Goal: Information Seeking & Learning: Learn about a topic

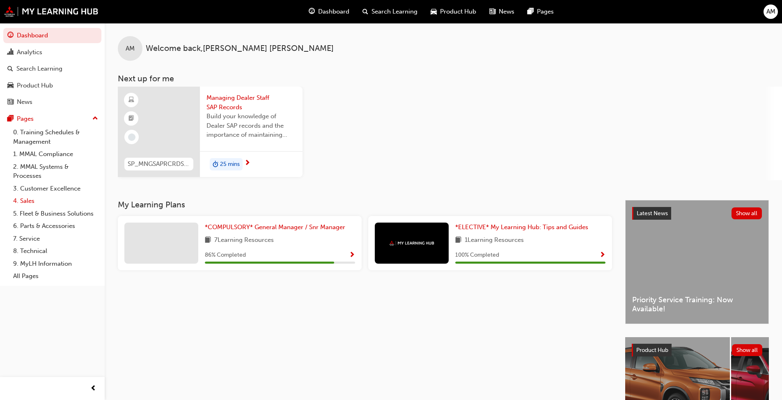
click at [27, 202] on link "4. Sales" at bounding box center [56, 201] width 92 height 13
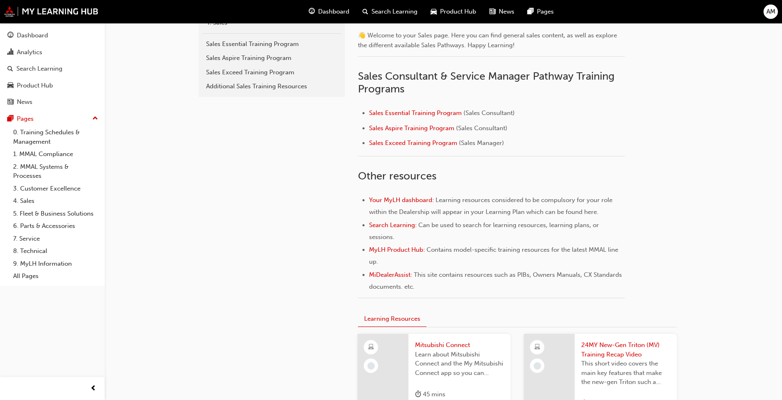
scroll to position [205, 0]
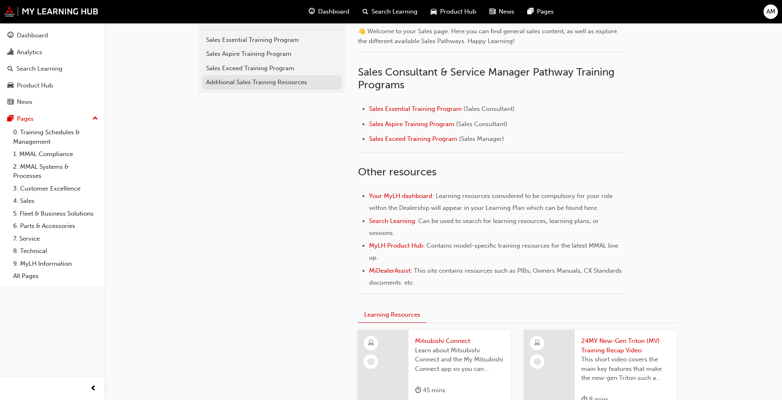
click at [258, 78] on div "Additional Sales Training Resources" at bounding box center [271, 82] width 131 height 9
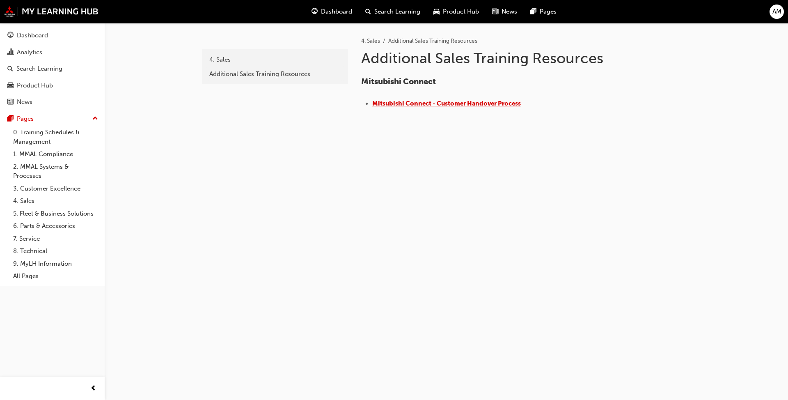
click at [412, 106] on span "​Mitsubishi Connect - Customer Handover Process" at bounding box center [446, 103] width 149 height 7
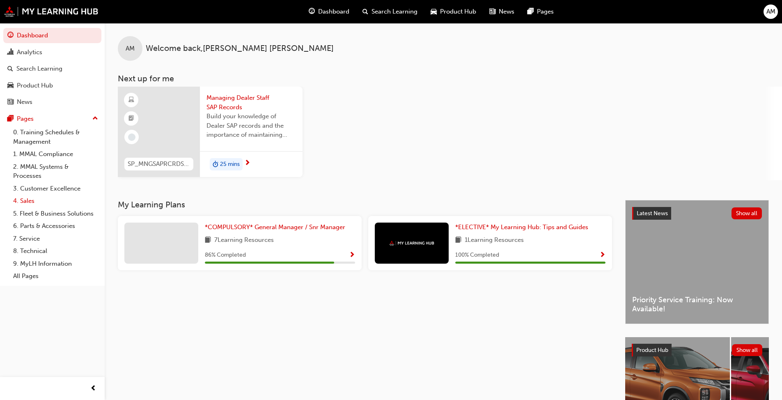
click at [21, 197] on link "4. Sales" at bounding box center [56, 201] width 92 height 13
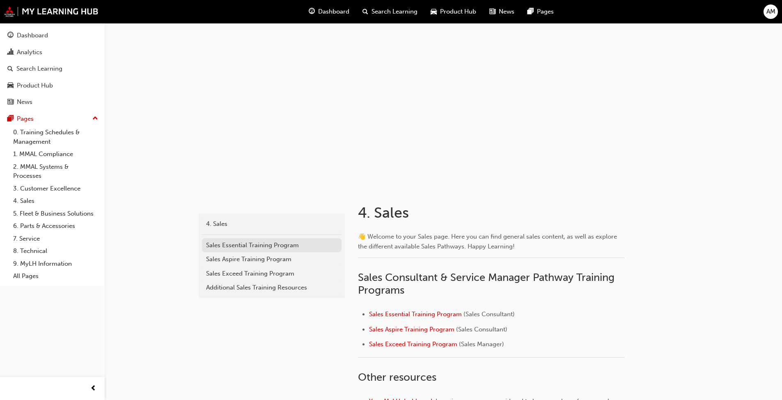
click at [246, 243] on div "Sales Essential Training Program" at bounding box center [271, 244] width 131 height 9
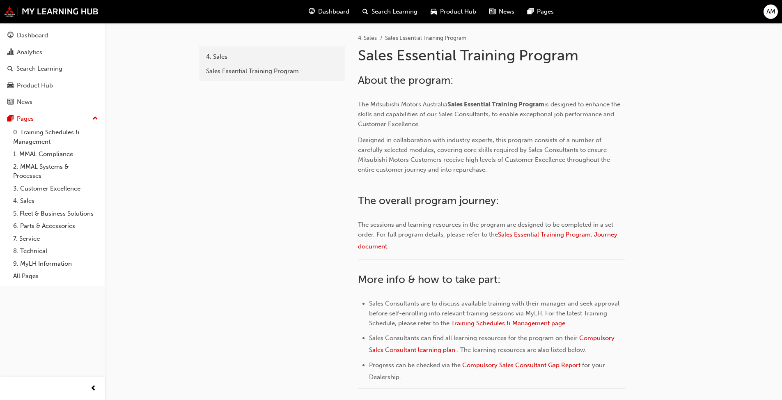
scroll to position [164, 0]
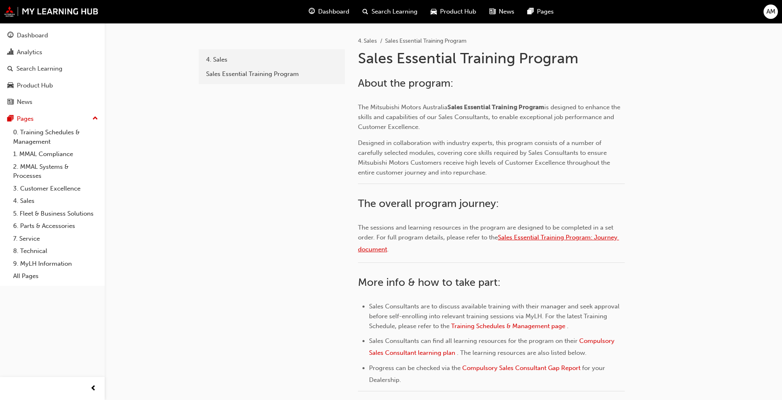
click at [546, 235] on span "Sales Essential Training Program: Journey document" at bounding box center [488, 243] width 261 height 19
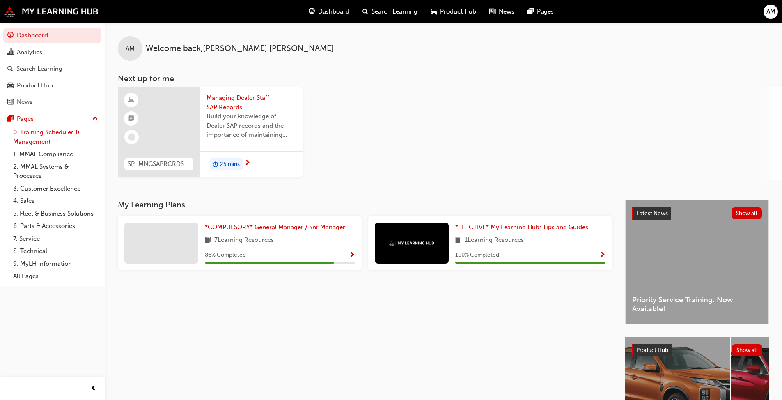
click at [44, 131] on link "0. Training Schedules & Management" at bounding box center [56, 137] width 92 height 22
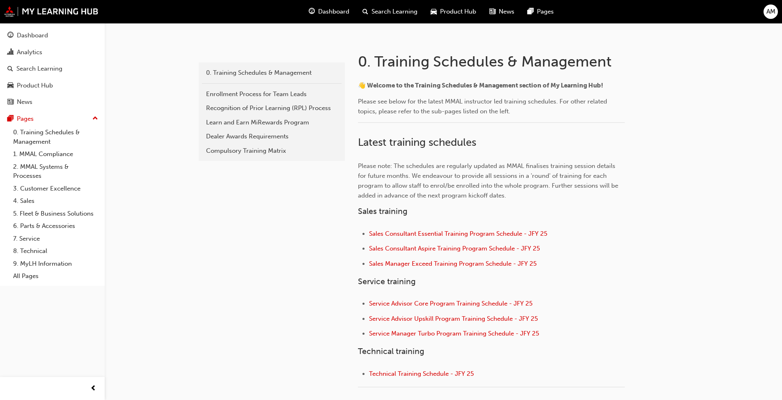
scroll to position [246, 0]
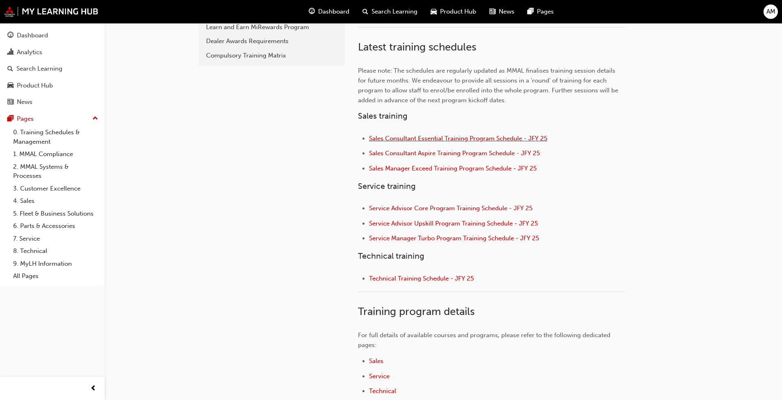
click at [404, 137] on span "Sales Consultant Essential Training Program Schedule - JFY 25" at bounding box center [458, 138] width 178 height 7
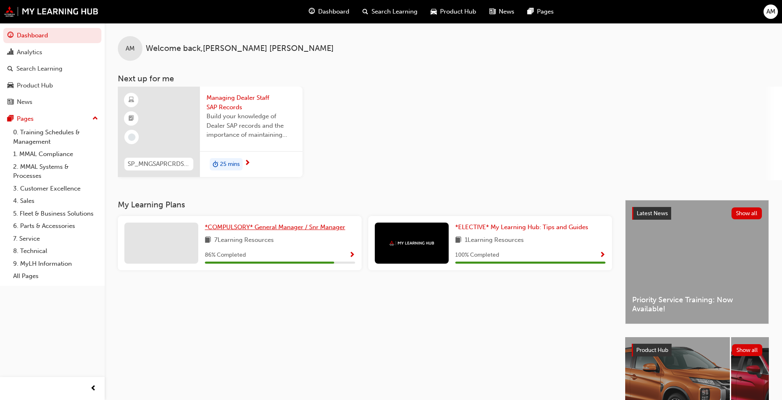
click at [231, 230] on span "*COMPULSORY* General Manager / Snr Manager" at bounding box center [275, 226] width 140 height 7
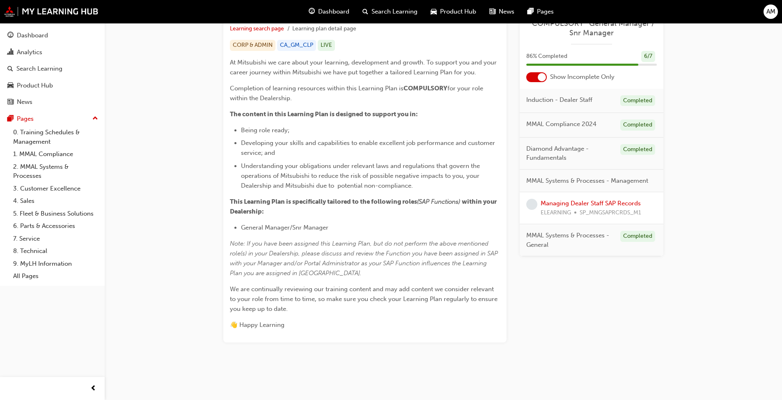
scroll to position [161, 0]
click at [410, 209] on span "SP_MNGSAPRCRDS_M1" at bounding box center [610, 212] width 62 height 9
click at [410, 203] on span "learningRecordVerb_NONE-icon" at bounding box center [531, 204] width 11 height 11
click at [410, 204] on link "Managing Dealer Staff SAP Records" at bounding box center [590, 202] width 100 height 7
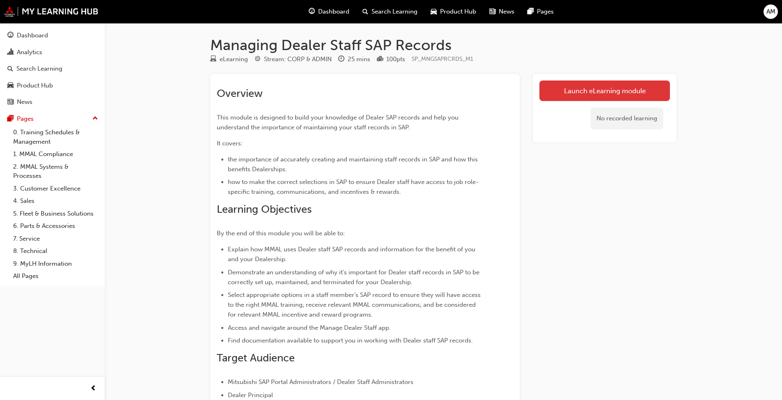
click at [410, 96] on link "Launch eLearning module" at bounding box center [604, 90] width 131 height 21
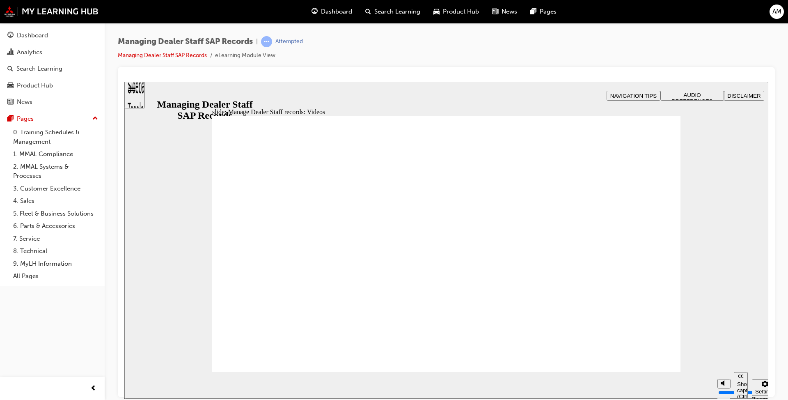
type input "123"
type input "127"
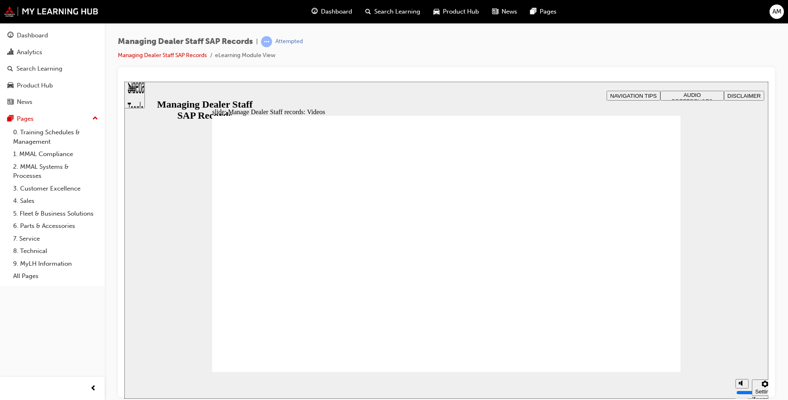
type input "0"
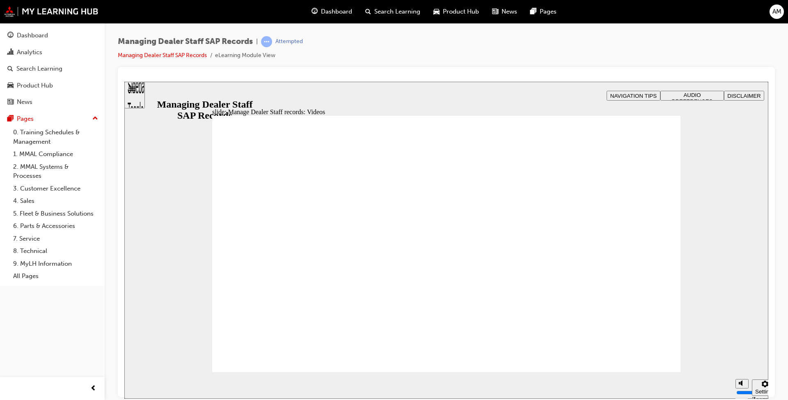
type input "75"
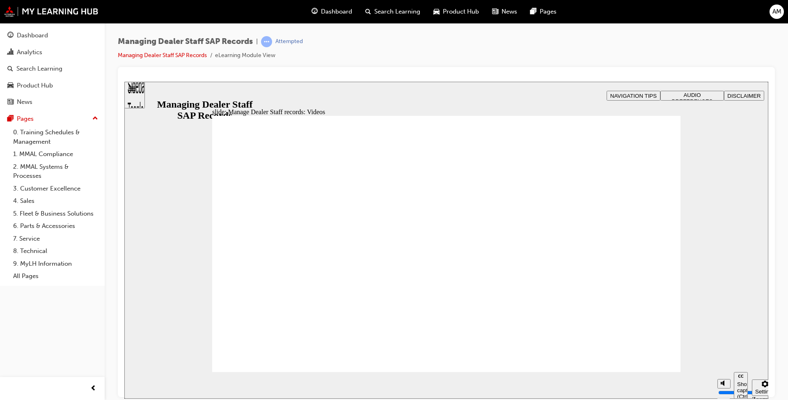
type input "144"
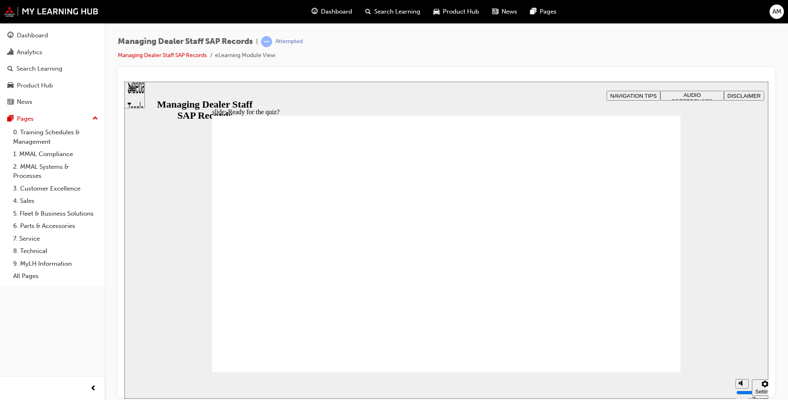
checkbox input "true"
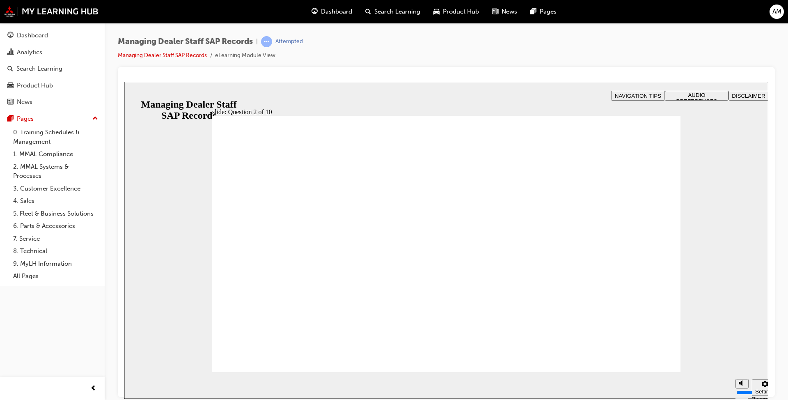
radio input "true"
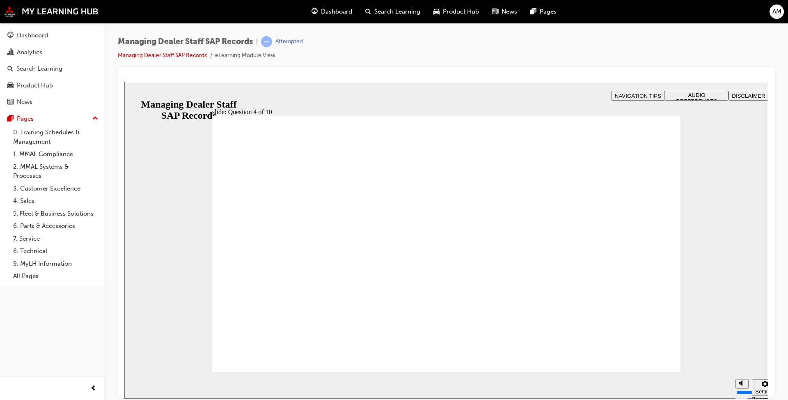
checkbox input "true"
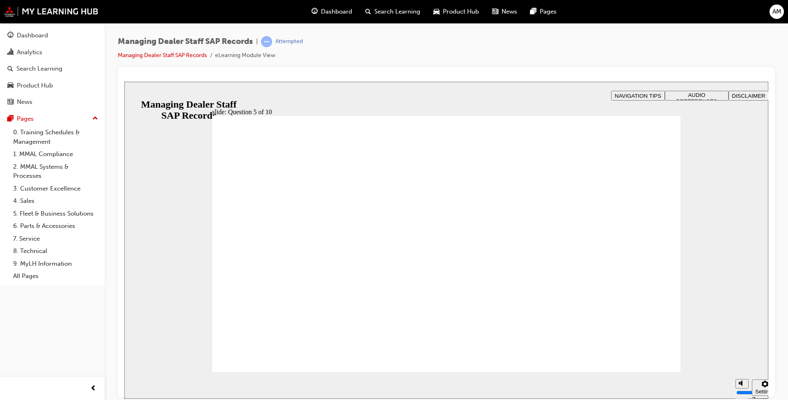
checkbox input "true"
radio input "true"
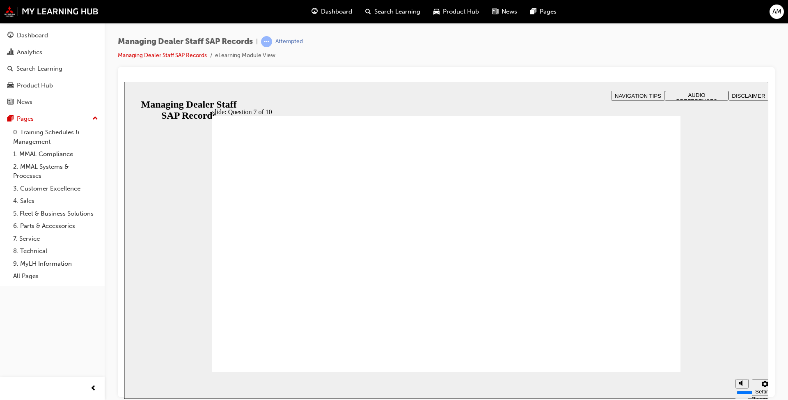
checkbox input "true"
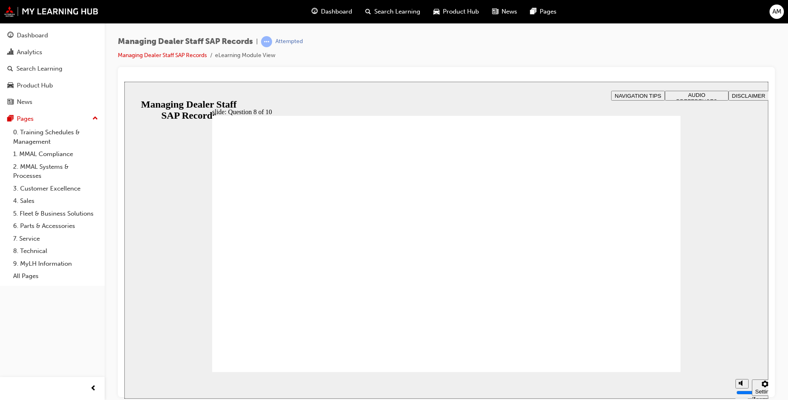
radio input "true"
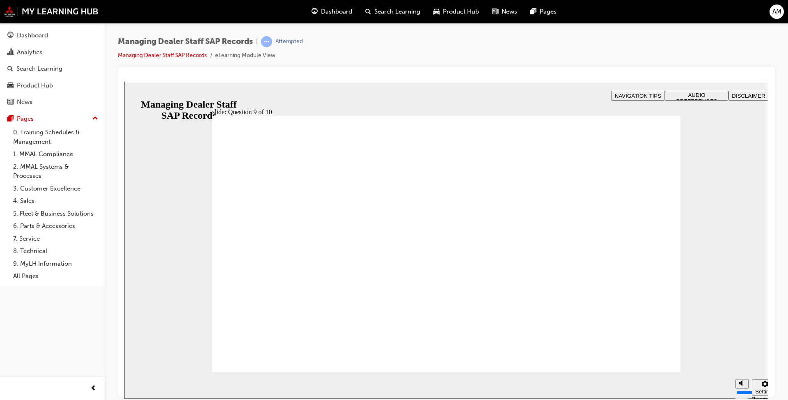
radio input "true"
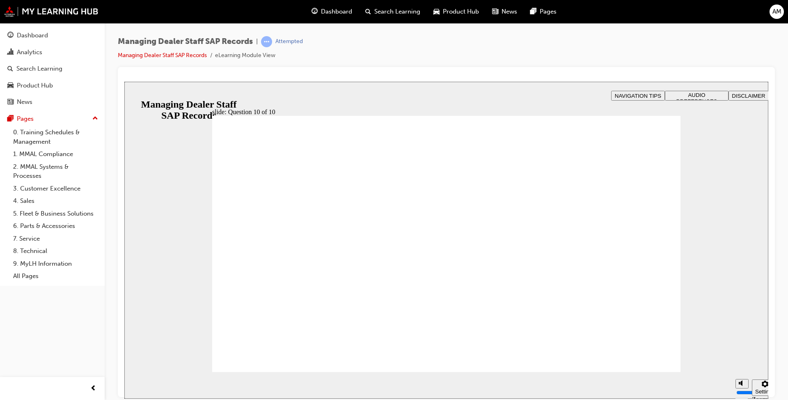
drag, startPoint x: 293, startPoint y: 313, endPoint x: 290, endPoint y: 344, distance: 31.3
radio input "true"
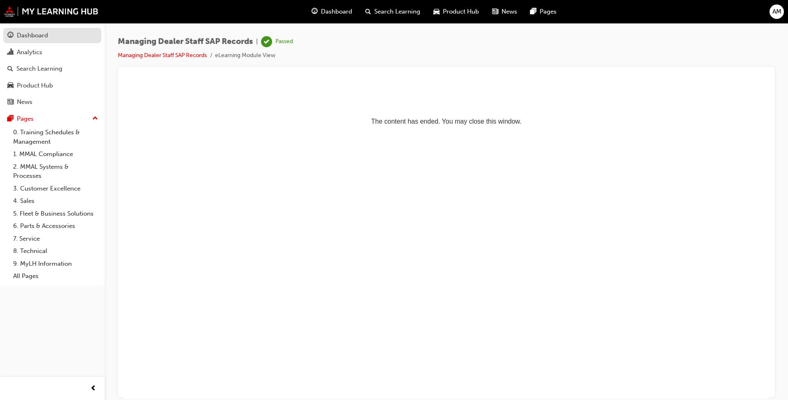
click at [56, 38] on div "Dashboard" at bounding box center [52, 35] width 90 height 10
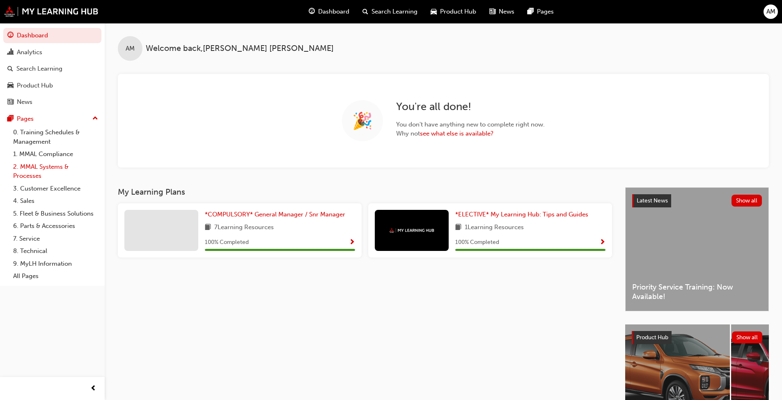
click at [46, 166] on link "2. MMAL Systems & Processes" at bounding box center [56, 171] width 92 height 22
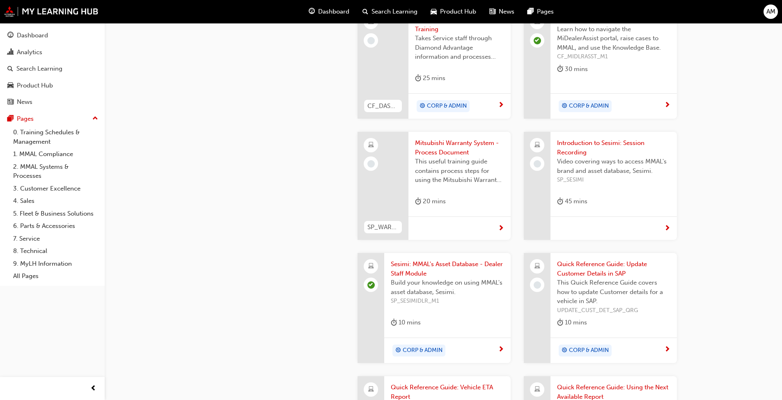
scroll to position [616, 0]
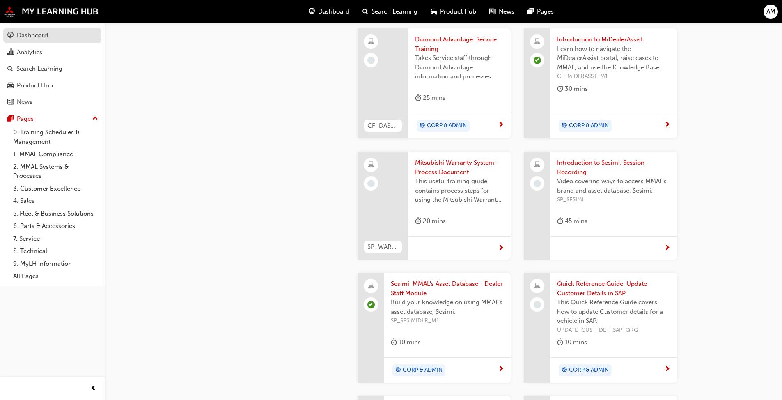
click at [22, 36] on div "Dashboard" at bounding box center [32, 35] width 31 height 9
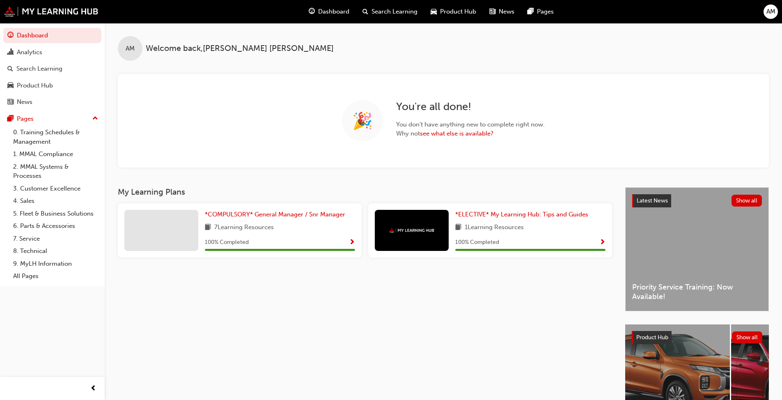
click at [410, 14] on span "AM" at bounding box center [770, 11] width 9 height 9
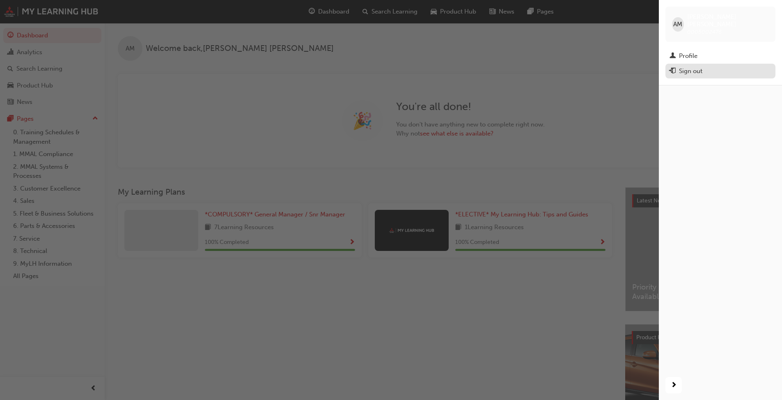
click at [410, 66] on div "Sign out" at bounding box center [720, 71] width 102 height 10
